Goal: Task Accomplishment & Management: Use online tool/utility

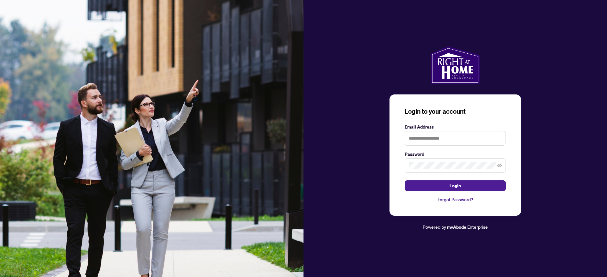
drag, startPoint x: 0, startPoint y: 0, endPoint x: 189, endPoint y: 188, distance: 267.1
click at [189, 188] on img at bounding box center [152, 138] width 304 height 277
click at [473, 137] on input "text" at bounding box center [455, 138] width 101 height 15
type input "**********"
click at [456, 189] on span "Login" at bounding box center [455, 186] width 11 height 10
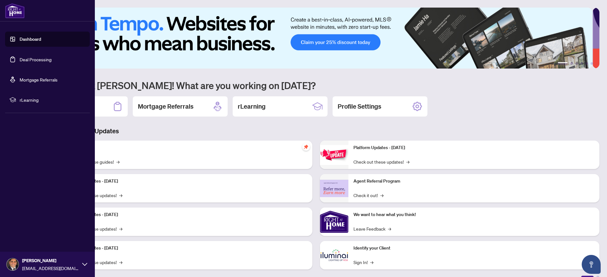
click at [24, 61] on link "Deal Processing" at bounding box center [36, 60] width 32 height 6
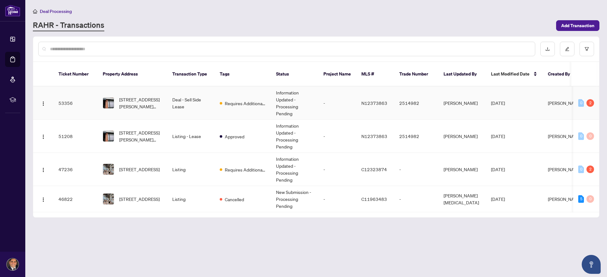
click at [284, 89] on td "Information Updated - Processing Pending" at bounding box center [294, 103] width 47 height 33
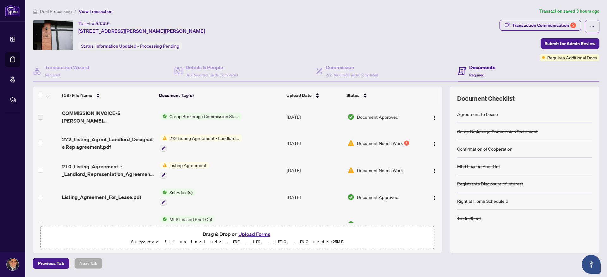
click at [372, 143] on span "Document Needs Work" at bounding box center [380, 143] width 46 height 7
